Goal: Check status: Check status

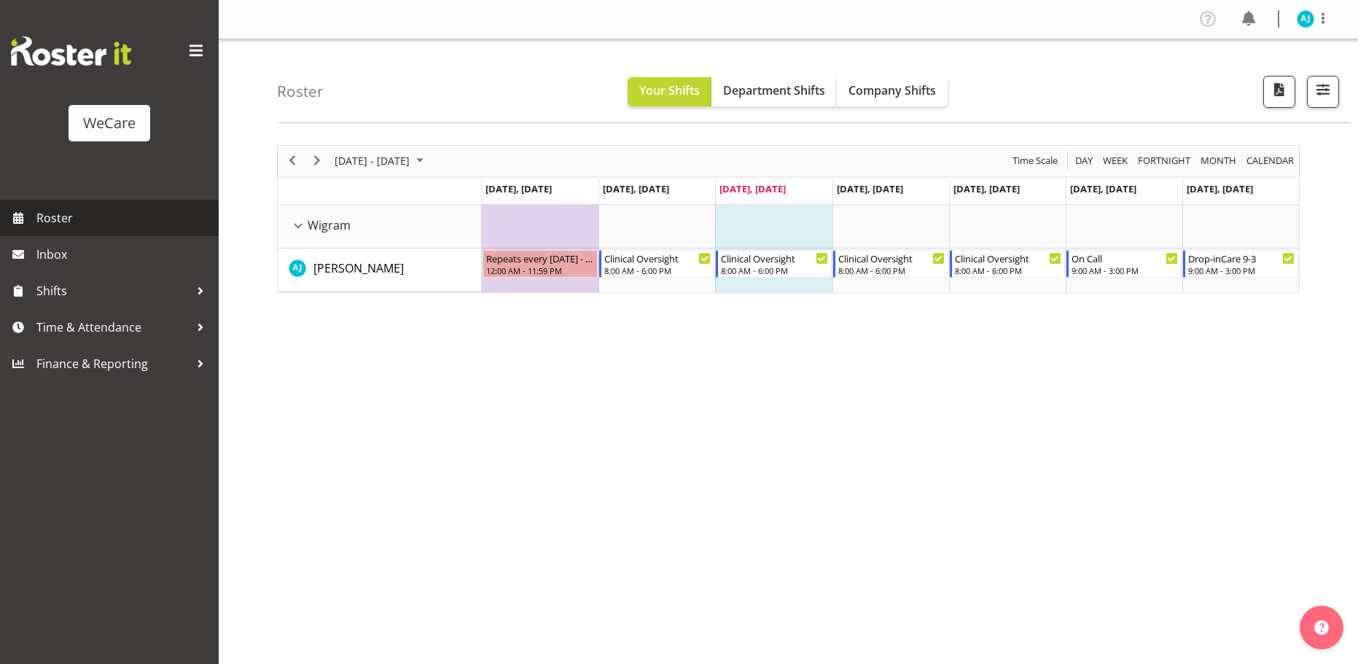
click at [47, 220] on span "Roster" at bounding box center [123, 218] width 175 height 22
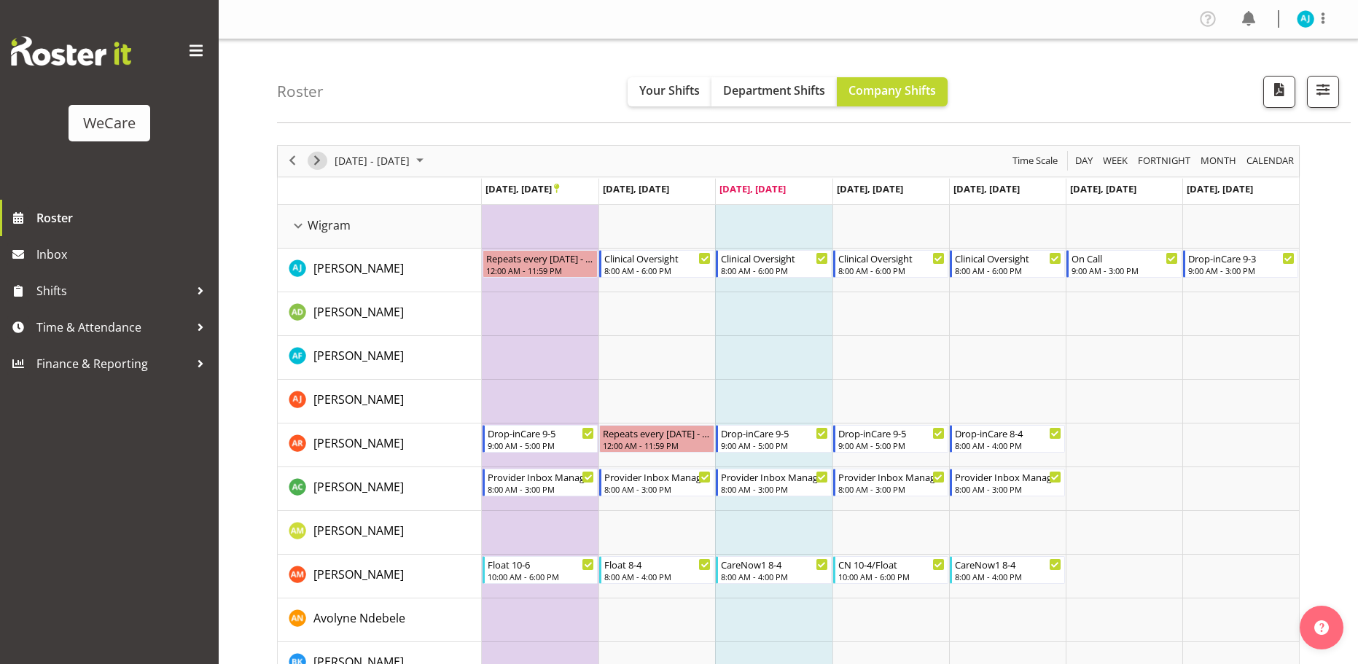
click at [324, 163] on span "Next" at bounding box center [316, 161] width 17 height 18
